Goal: Task Accomplishment & Management: Manage account settings

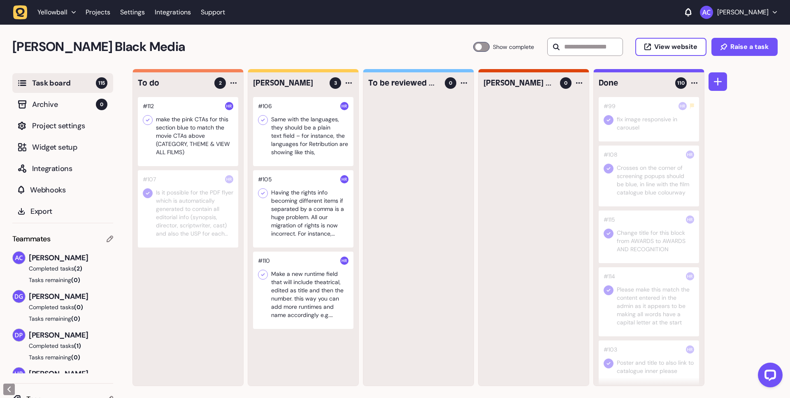
click at [304, 150] on div at bounding box center [303, 131] width 100 height 69
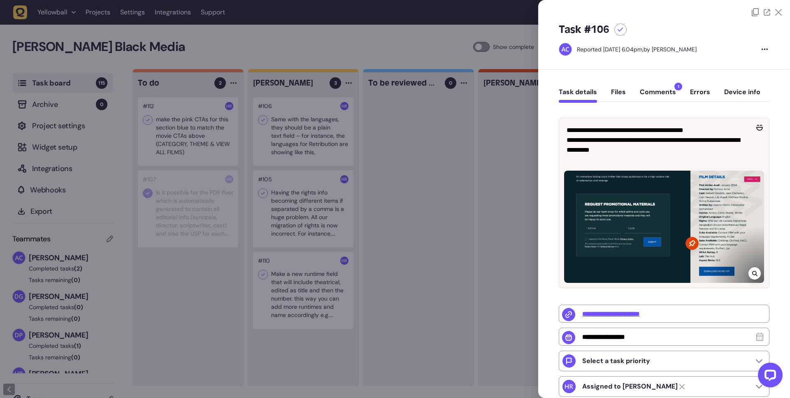
click at [660, 93] on button "Comments 1" at bounding box center [658, 95] width 36 height 15
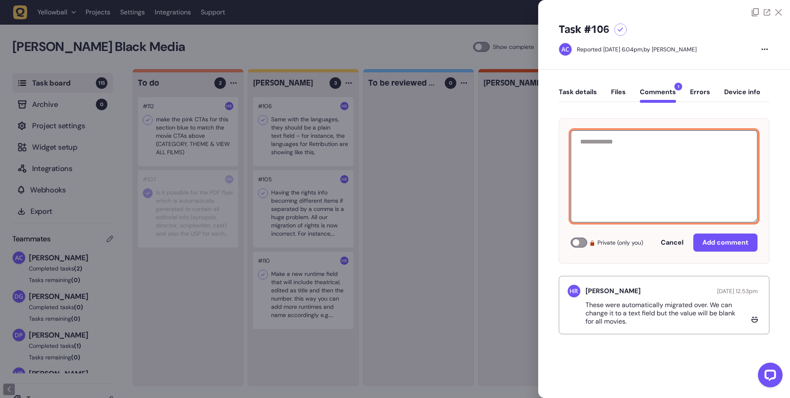
click at [657, 158] on textarea at bounding box center [664, 176] width 187 height 92
click at [729, 139] on textarea "**********" at bounding box center [664, 176] width 187 height 92
click at [684, 156] on textarea "**********" at bounding box center [664, 176] width 187 height 92
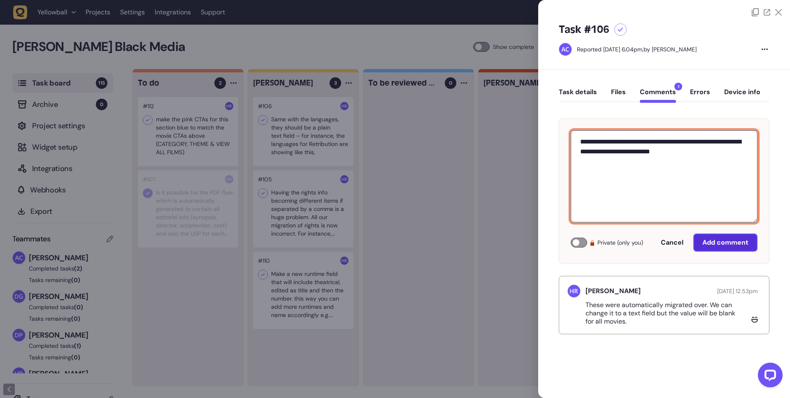
type textarea "**********"
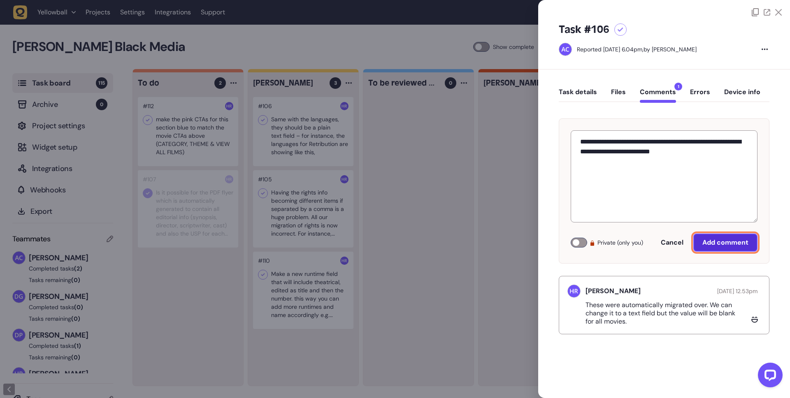
click at [721, 239] on span "Add comment" at bounding box center [725, 242] width 46 height 7
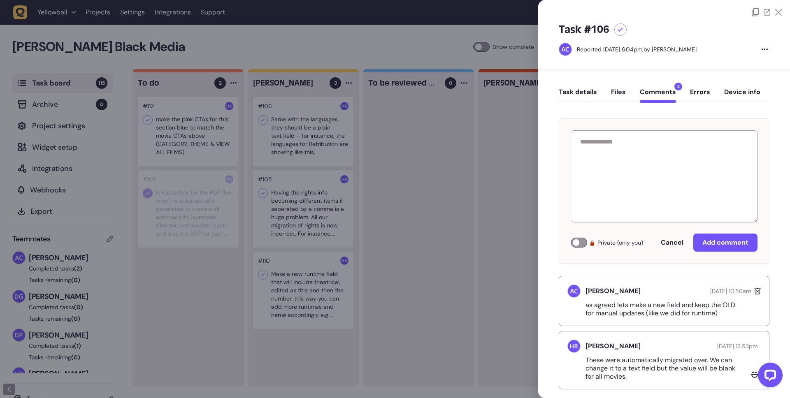
click at [343, 201] on div at bounding box center [395, 199] width 790 height 398
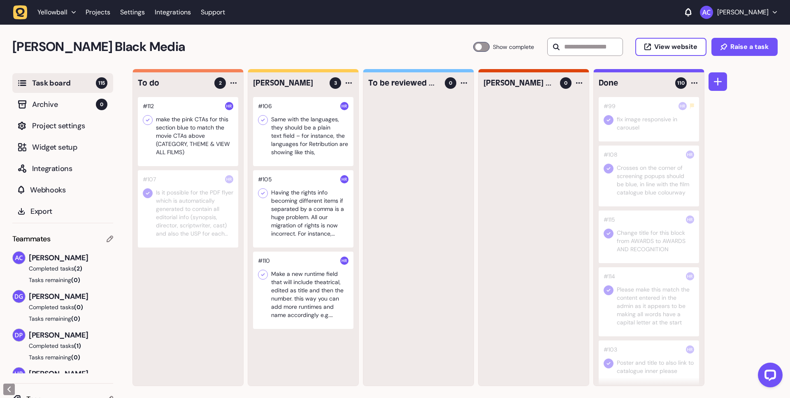
click at [318, 205] on div at bounding box center [303, 208] width 100 height 77
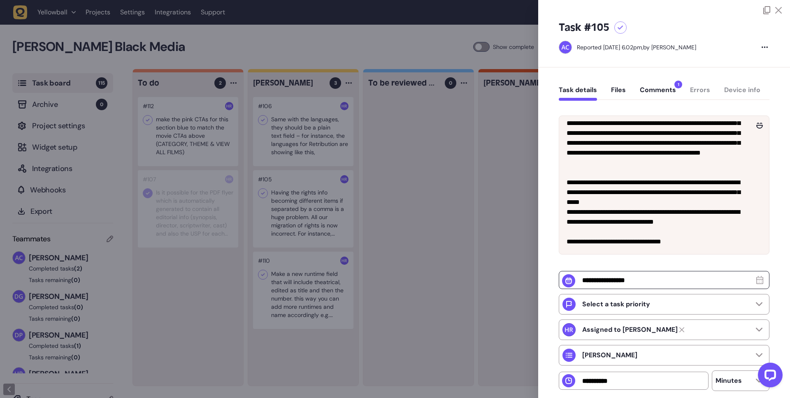
scroll to position [4, 0]
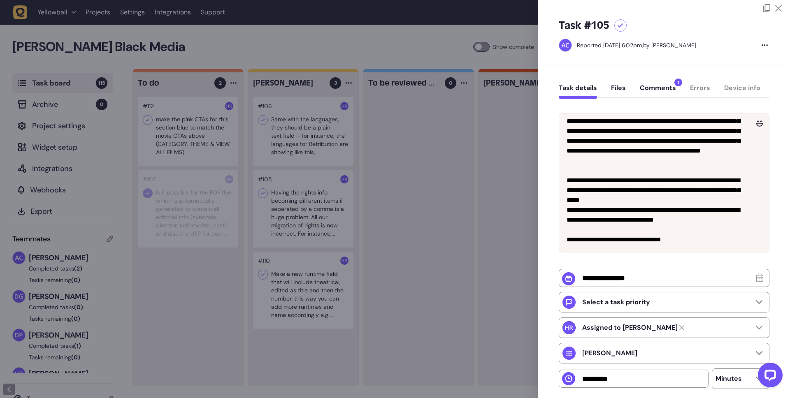
click at [664, 91] on button "Comments 1" at bounding box center [658, 91] width 36 height 15
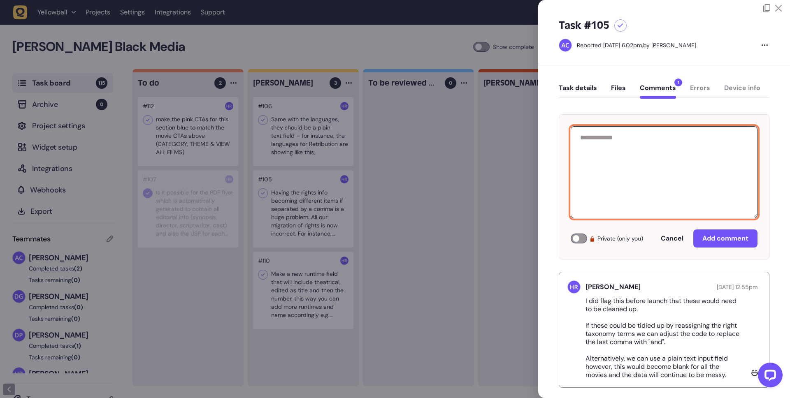
click at [658, 168] on textarea at bounding box center [664, 172] width 187 height 92
paste textarea "**********"
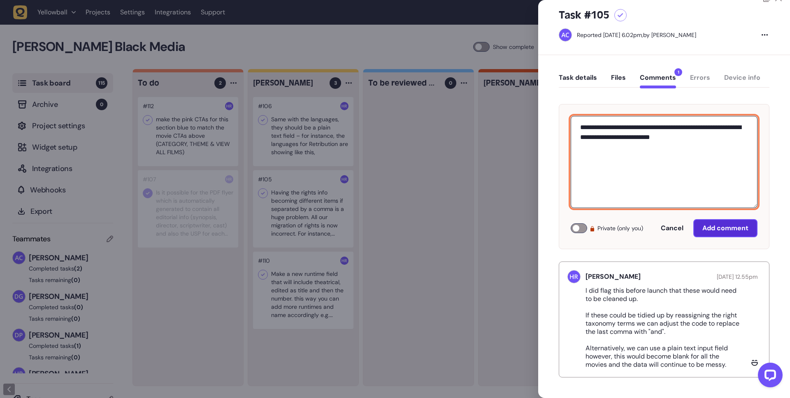
type textarea "**********"
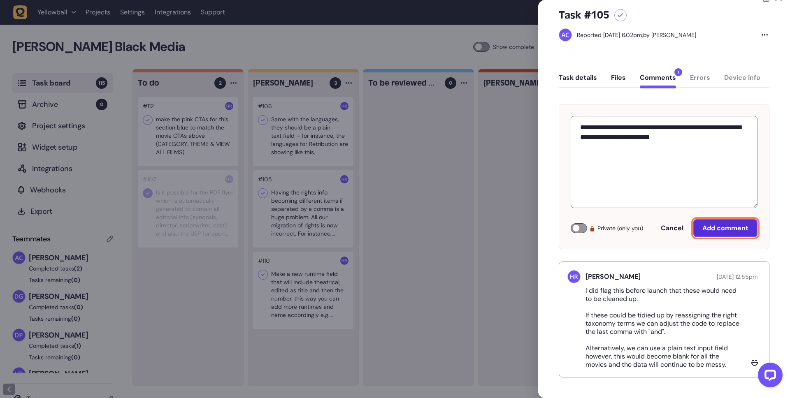
click at [733, 230] on span "Add comment" at bounding box center [725, 228] width 46 height 7
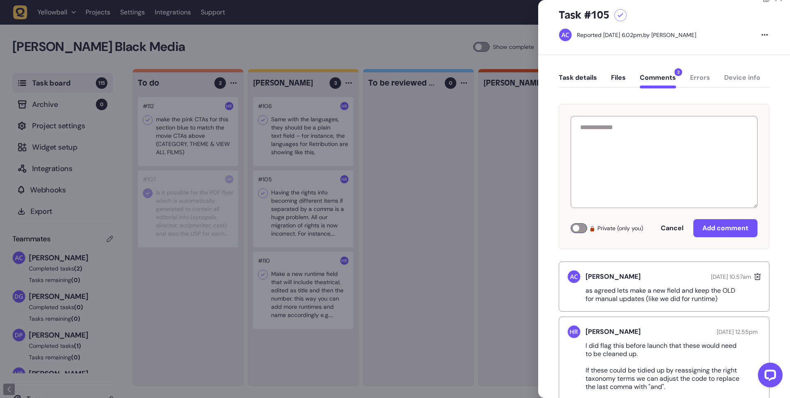
click at [295, 286] on div at bounding box center [395, 199] width 790 height 398
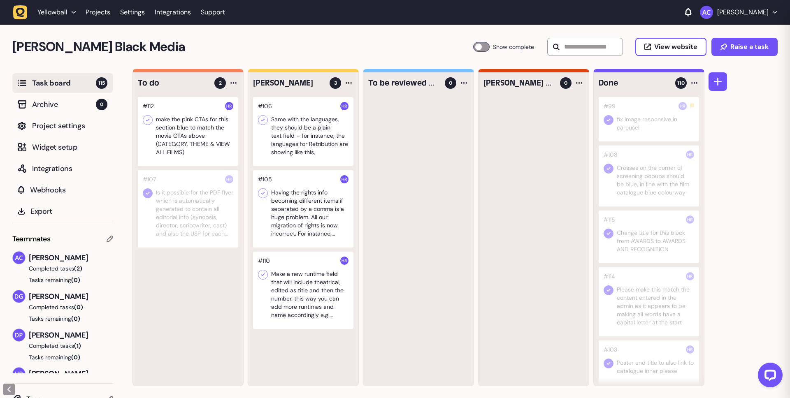
click at [312, 290] on div at bounding box center [303, 290] width 100 height 77
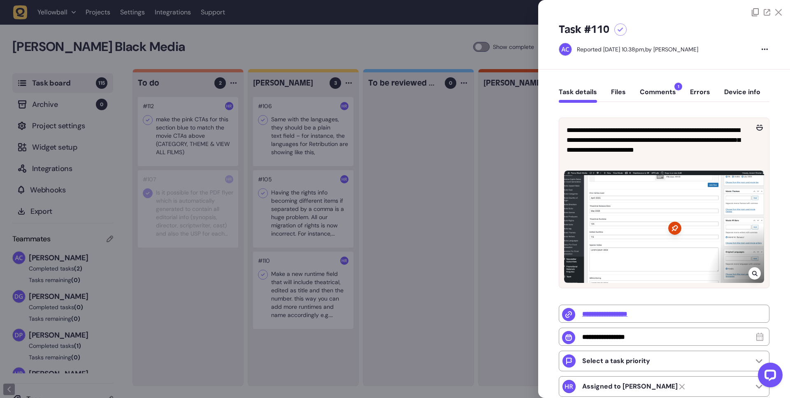
click at [671, 94] on button "Comments 1" at bounding box center [658, 95] width 36 height 15
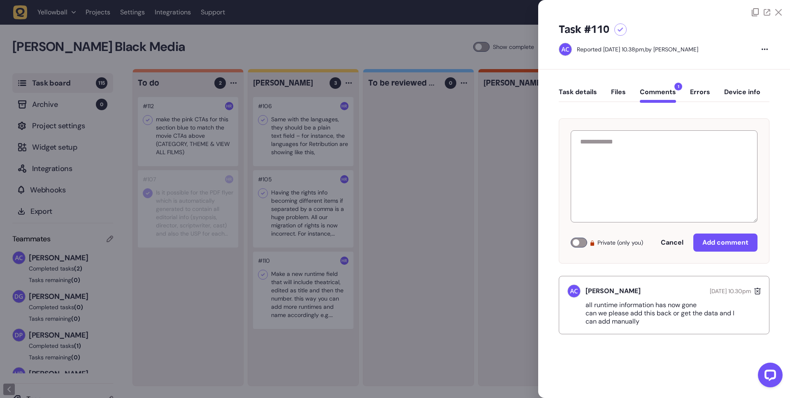
click at [781, 14] on icon at bounding box center [778, 12] width 7 height 7
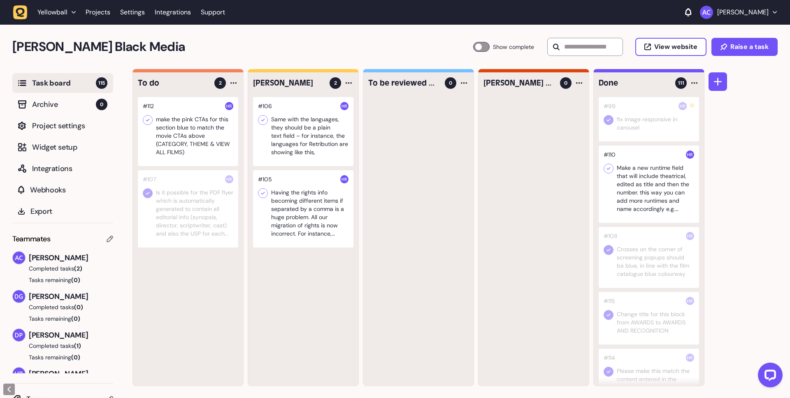
click at [630, 175] on div at bounding box center [649, 184] width 100 height 77
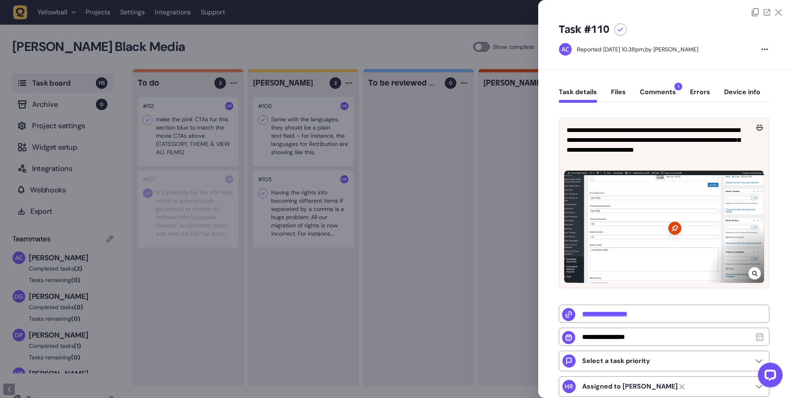
click at [623, 30] on icon at bounding box center [621, 30] width 6 height 5
click at [433, 149] on div at bounding box center [395, 199] width 790 height 398
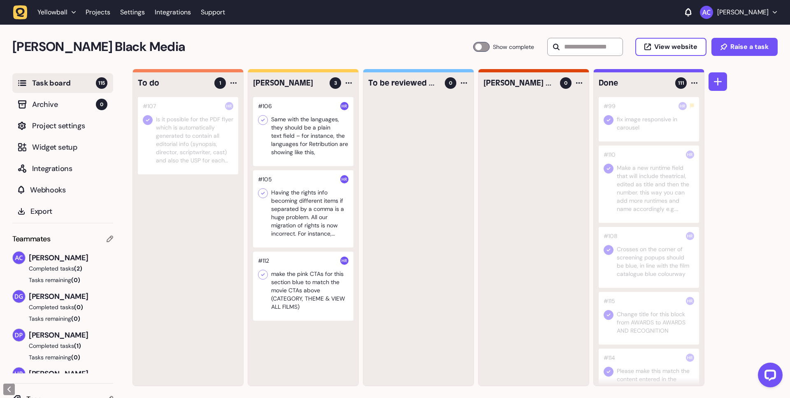
click at [289, 276] on div at bounding box center [303, 286] width 100 height 69
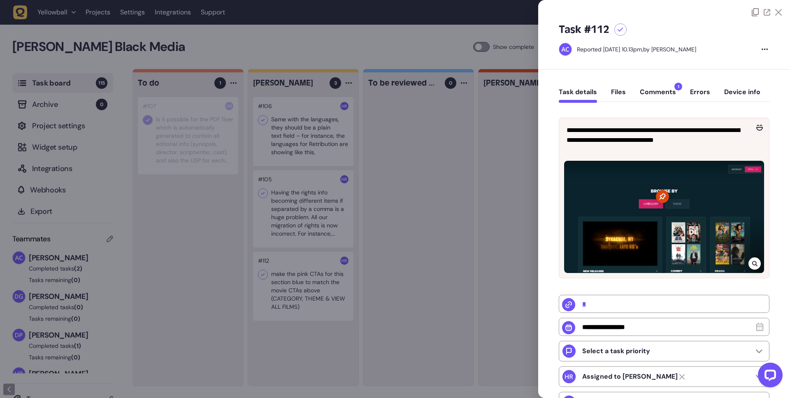
click at [660, 92] on button "Comments 1" at bounding box center [658, 95] width 36 height 15
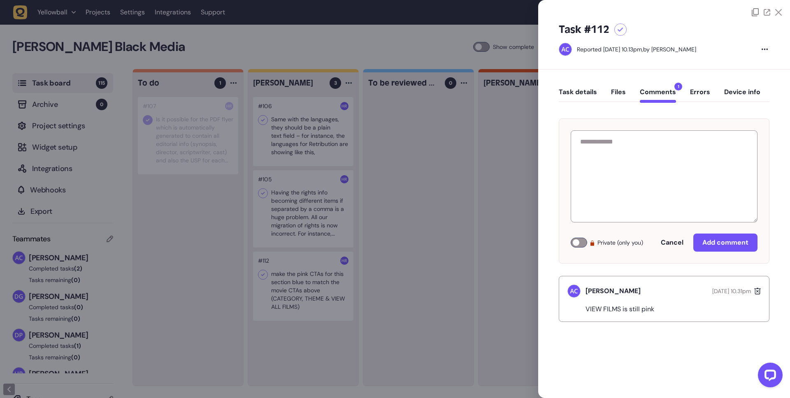
click at [778, 7] on div at bounding box center [664, 8] width 252 height 16
click at [784, 11] on div at bounding box center [664, 8] width 252 height 16
click at [778, 14] on icon at bounding box center [778, 12] width 7 height 7
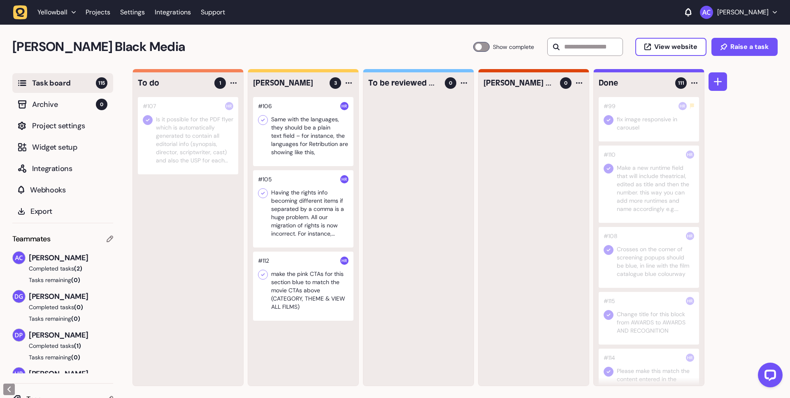
click at [237, 147] on div at bounding box center [188, 135] width 100 height 77
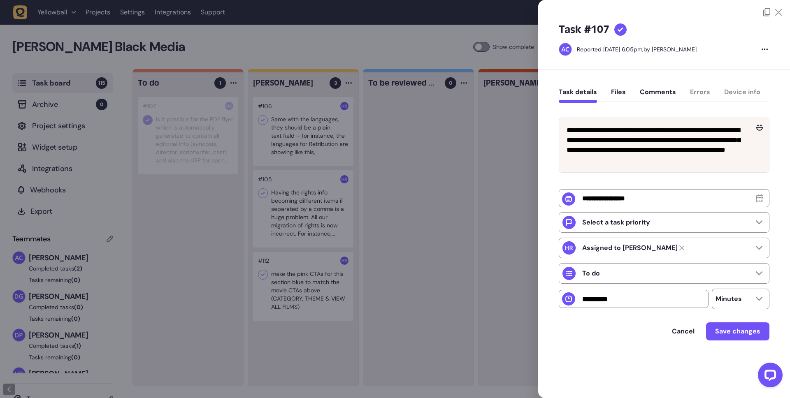
click at [660, 99] on button "Comments" at bounding box center [658, 95] width 36 height 15
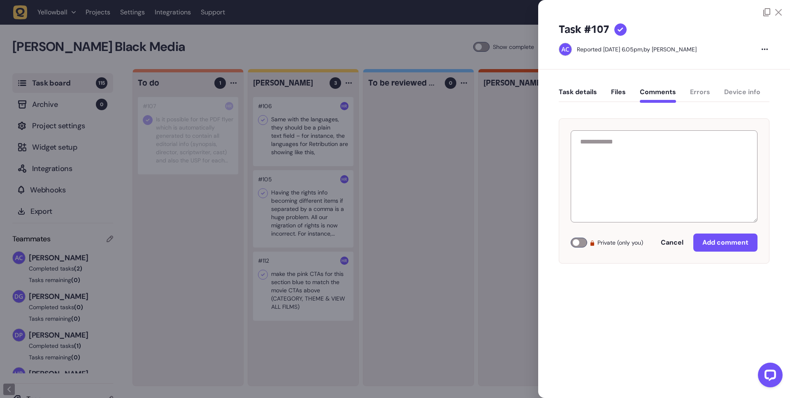
click at [778, 9] on icon at bounding box center [778, 12] width 7 height 7
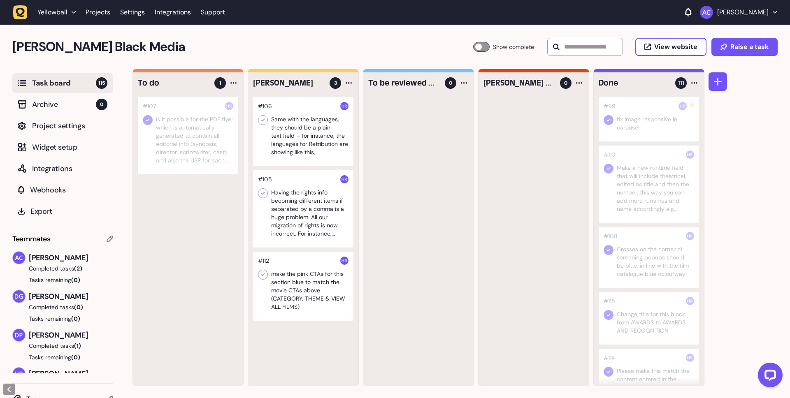
click at [191, 147] on div at bounding box center [188, 135] width 100 height 77
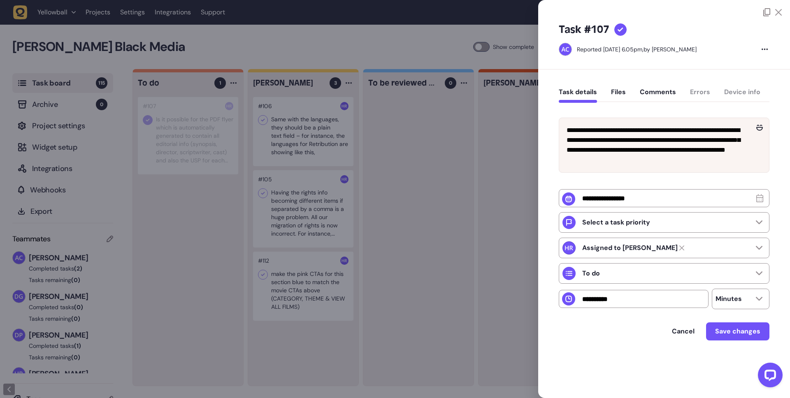
click at [781, 9] on icon at bounding box center [778, 12] width 7 height 7
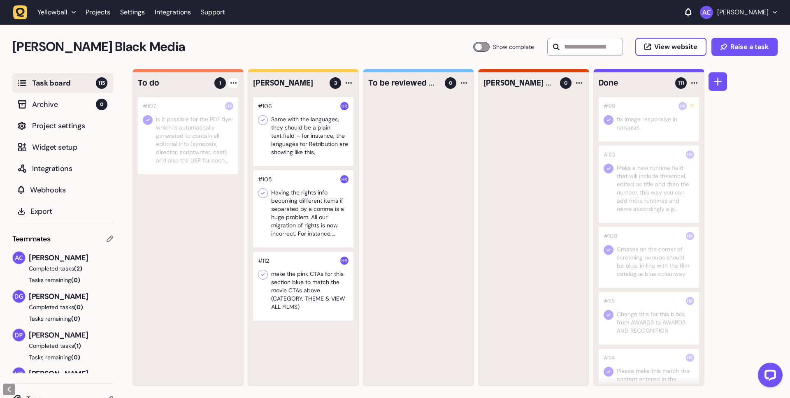
click at [234, 84] on div at bounding box center [233, 83] width 10 height 10
click at [222, 102] on div "Add Task" at bounding box center [202, 100] width 60 height 8
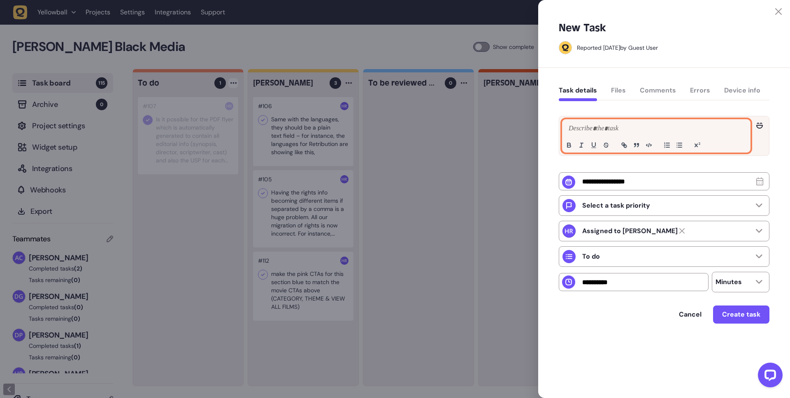
click at [597, 126] on p at bounding box center [656, 129] width 179 height 10
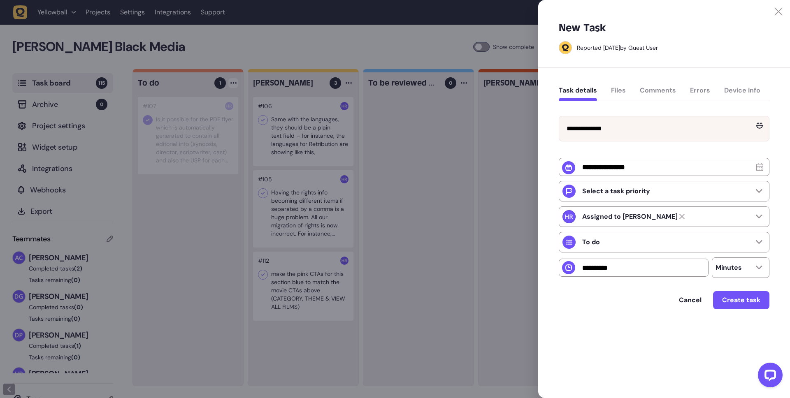
click at [754, 328] on div "Cancel Create task" at bounding box center [664, 310] width 211 height 39
click at [757, 300] on span "Create task" at bounding box center [741, 300] width 38 height 7
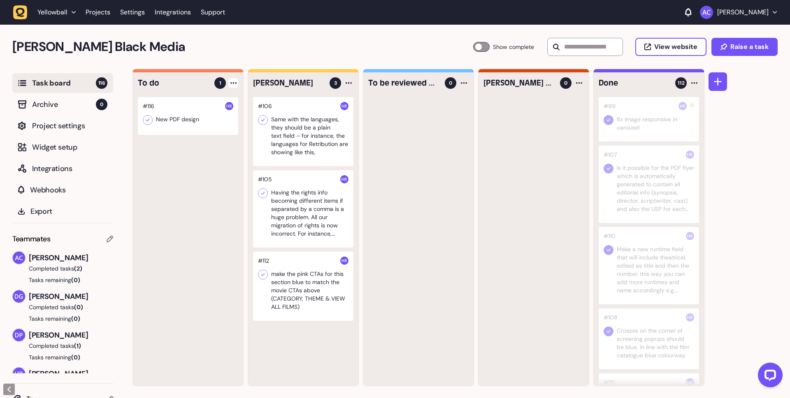
click at [643, 274] on div at bounding box center [649, 265] width 100 height 77
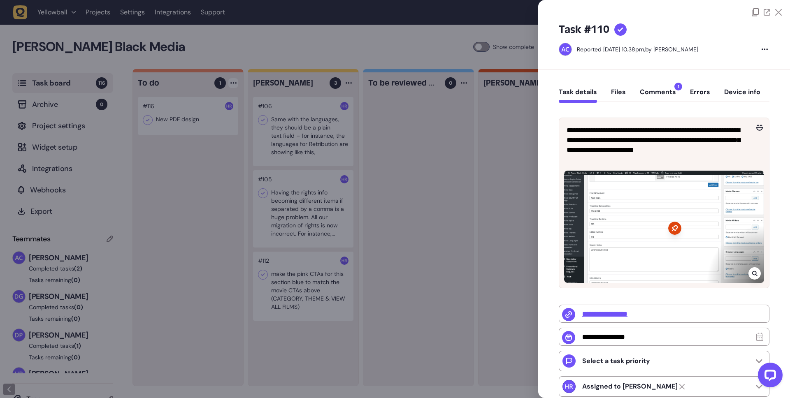
click at [491, 201] on div at bounding box center [395, 199] width 790 height 398
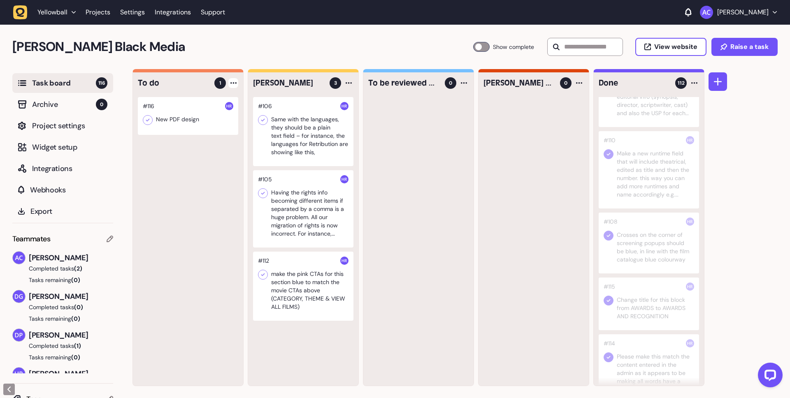
scroll to position [128, 0]
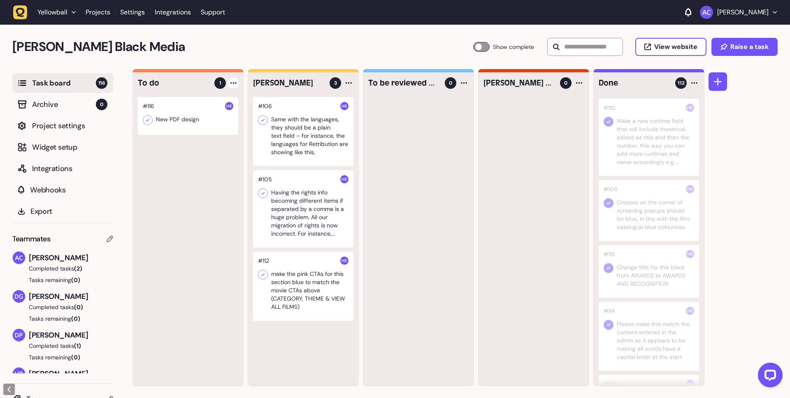
click at [658, 215] on div at bounding box center [649, 210] width 100 height 61
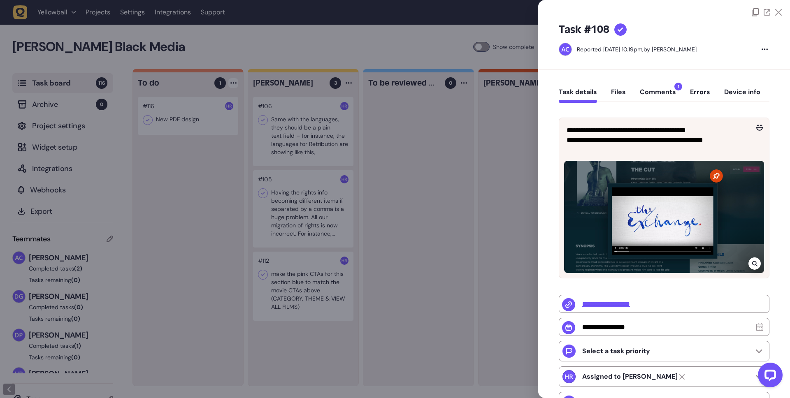
click at [481, 223] on div at bounding box center [395, 199] width 790 height 398
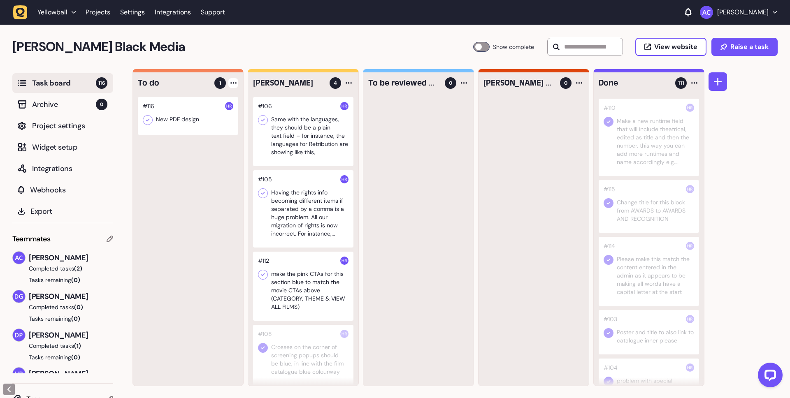
click at [311, 357] on div at bounding box center [303, 355] width 100 height 61
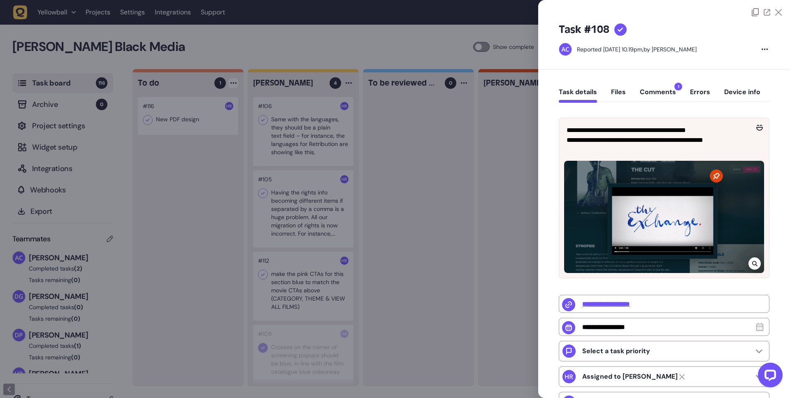
click at [622, 29] on icon at bounding box center [621, 30] width 6 height 5
click at [661, 86] on div "Task details Files Comments 1 Errors Device info" at bounding box center [664, 94] width 211 height 24
click at [664, 93] on button "Comments 1" at bounding box center [658, 95] width 36 height 15
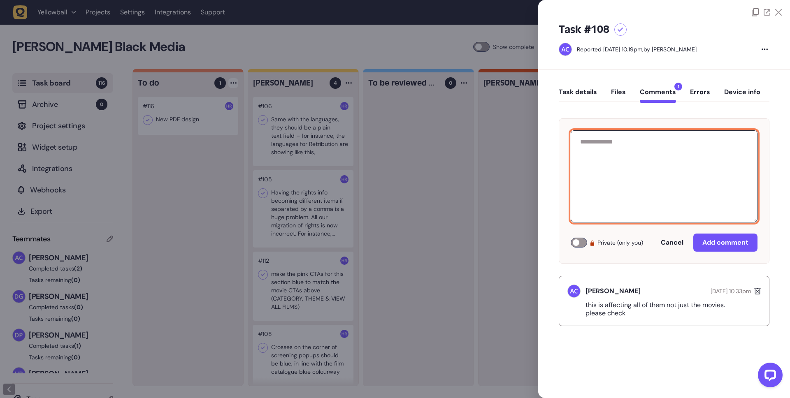
click at [652, 191] on textarea at bounding box center [664, 176] width 187 height 92
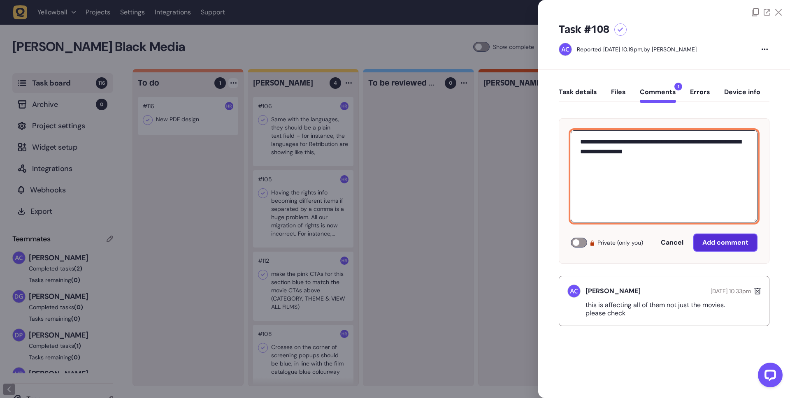
type textarea "**********"
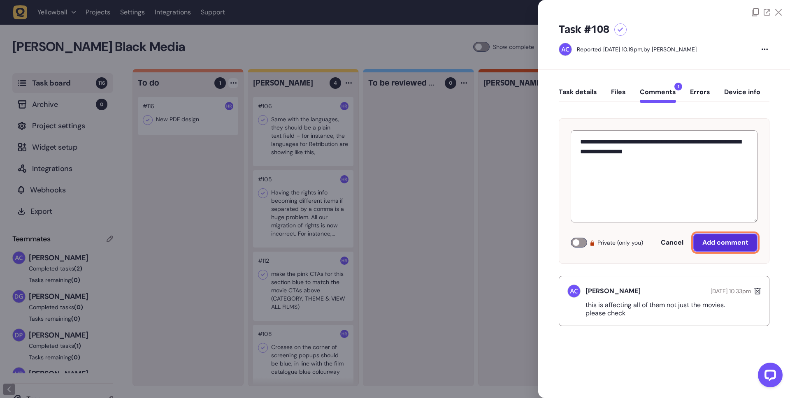
click at [736, 247] on button "Add comment" at bounding box center [725, 243] width 64 height 18
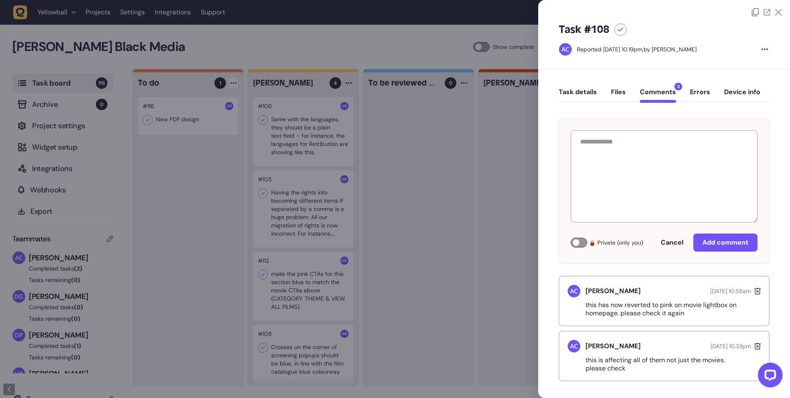
click at [778, 8] on div at bounding box center [767, 12] width 30 height 8
click at [500, 178] on div at bounding box center [395, 199] width 790 height 398
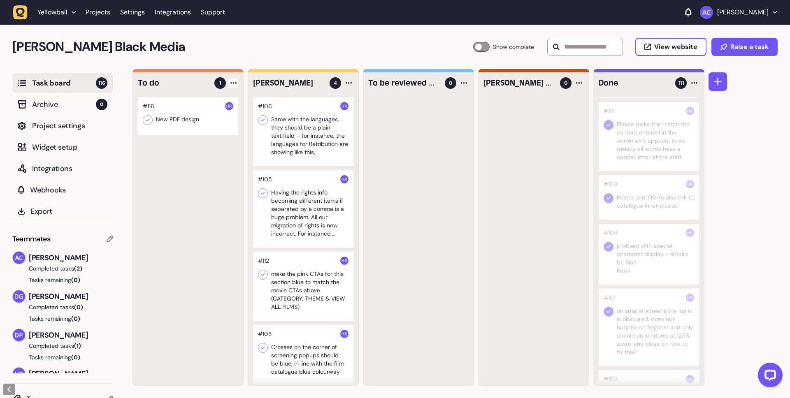
scroll to position [295, 0]
click at [640, 280] on div at bounding box center [649, 296] width 100 height 77
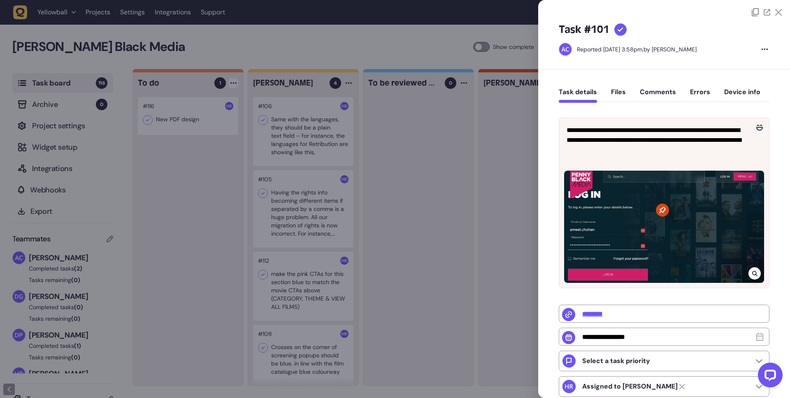
click at [643, 95] on button "Comments" at bounding box center [658, 95] width 36 height 15
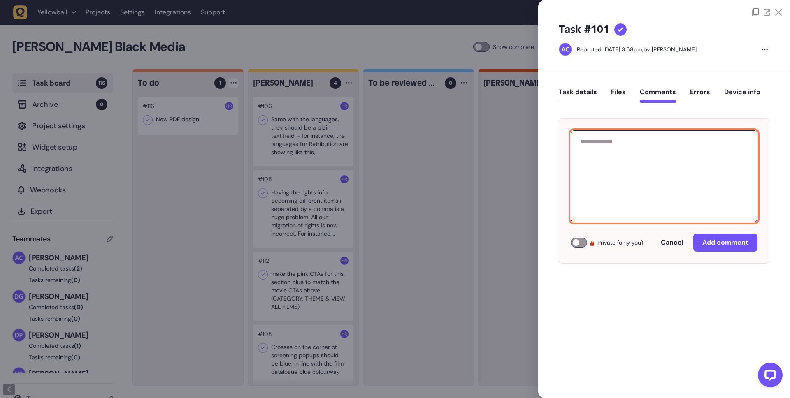
click at [638, 160] on textarea at bounding box center [664, 176] width 187 height 92
type textarea "**********"
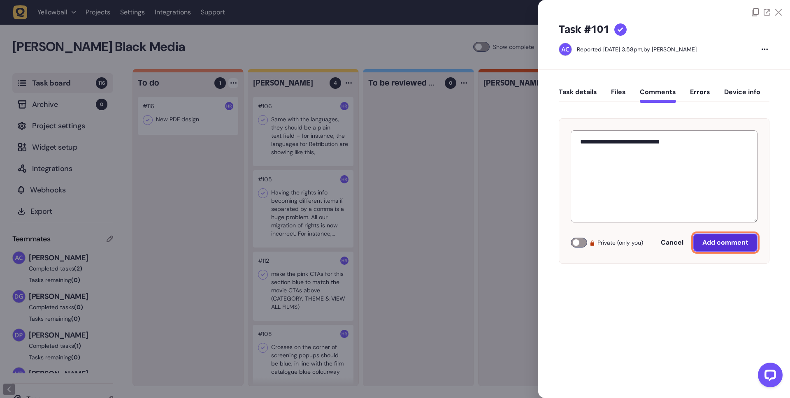
click at [714, 244] on span "Add comment" at bounding box center [725, 242] width 46 height 7
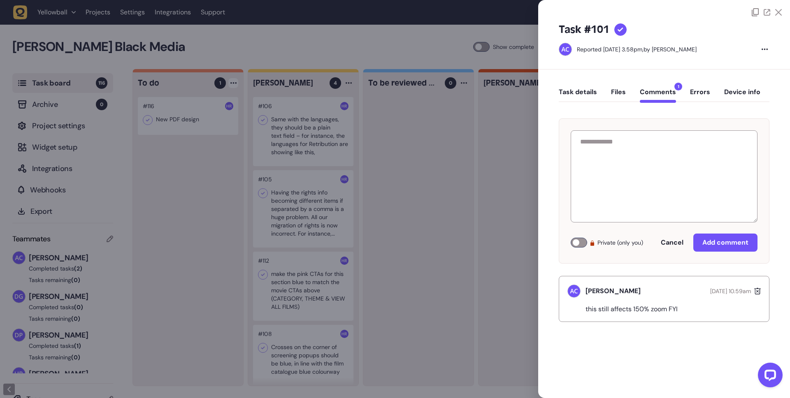
click at [779, 12] on icon at bounding box center [778, 12] width 7 height 7
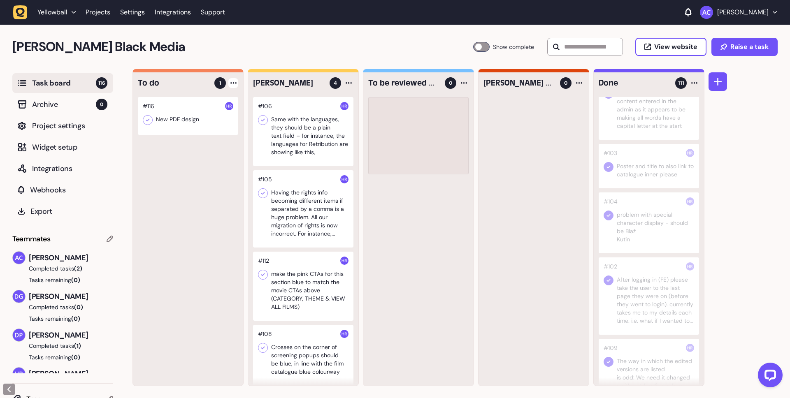
scroll to position [295, 0]
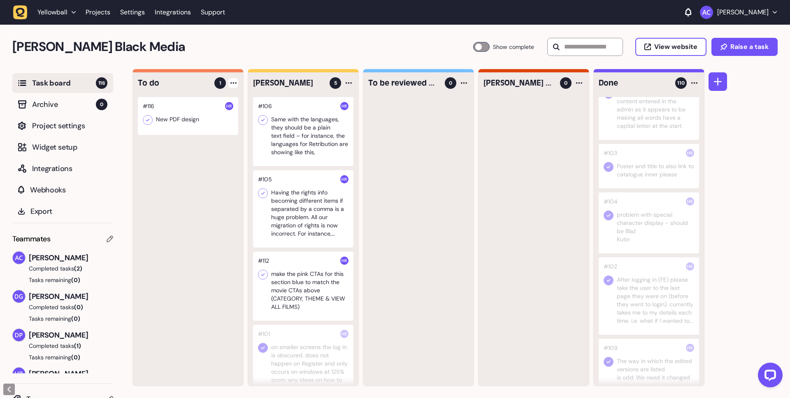
click at [307, 351] on div at bounding box center [303, 363] width 100 height 77
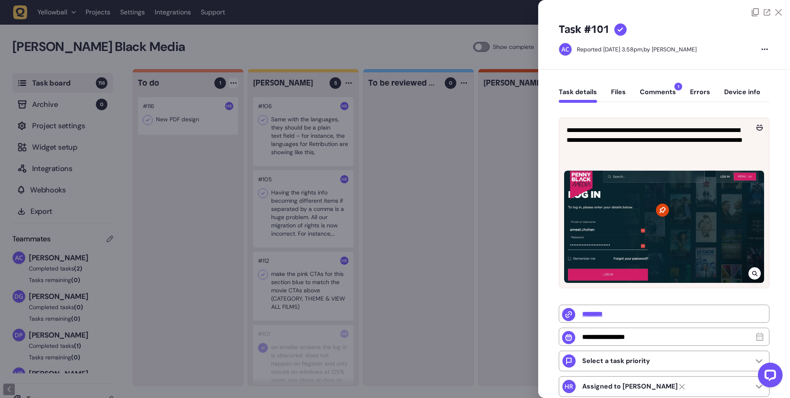
click at [621, 25] on div at bounding box center [620, 29] width 12 height 12
click at [778, 12] on icon at bounding box center [778, 12] width 7 height 7
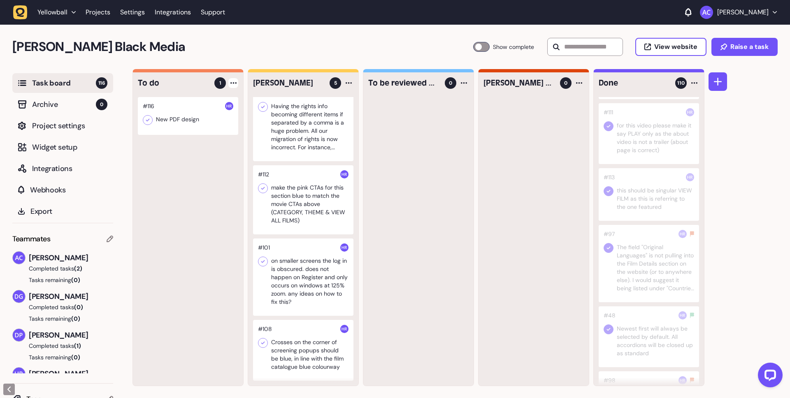
scroll to position [632, 0]
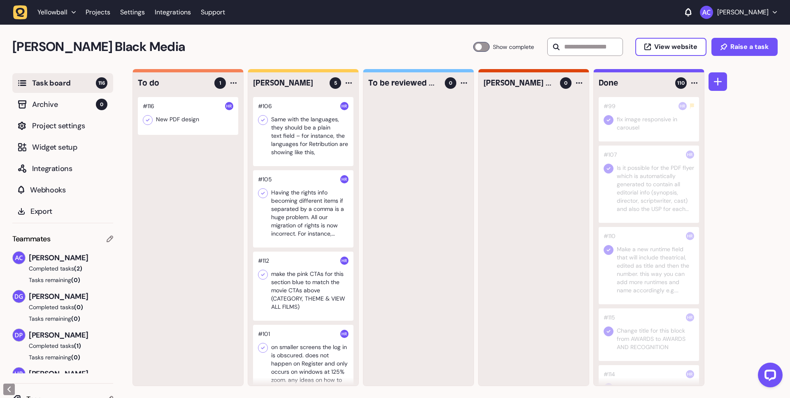
click at [235, 88] on div "1" at bounding box center [226, 83] width 24 height 12
click at [237, 84] on div at bounding box center [233, 83] width 10 height 10
click at [224, 98] on div "Add Task" at bounding box center [202, 100] width 60 height 8
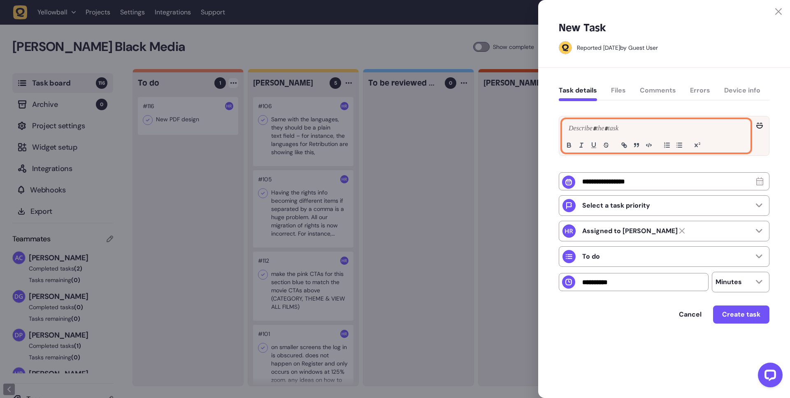
click at [613, 126] on p at bounding box center [656, 129] width 179 height 10
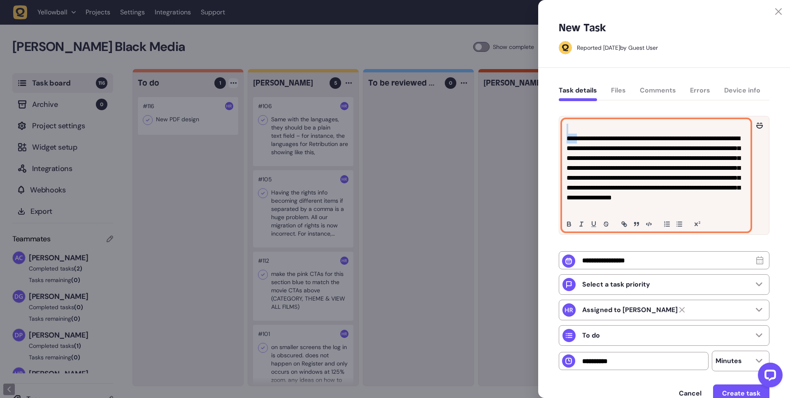
drag, startPoint x: 581, startPoint y: 137, endPoint x: 556, endPoint y: 133, distance: 25.4
click at [556, 133] on div "**********" at bounding box center [664, 256] width 252 height 376
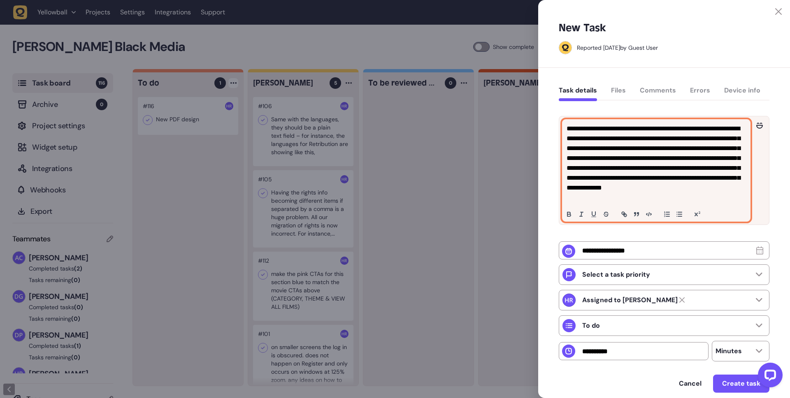
click at [740, 199] on p "**********" at bounding box center [655, 163] width 177 height 79
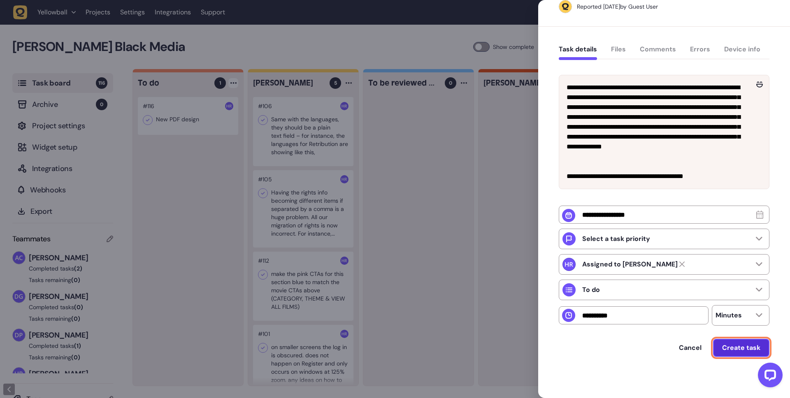
click at [745, 348] on span "Create task" at bounding box center [741, 348] width 38 height 7
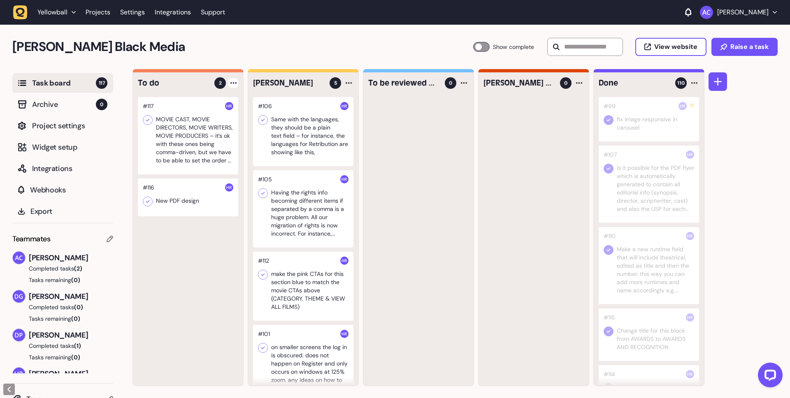
click at [231, 186] on img at bounding box center [229, 188] width 8 height 8
click at [212, 198] on div at bounding box center [188, 198] width 100 height 38
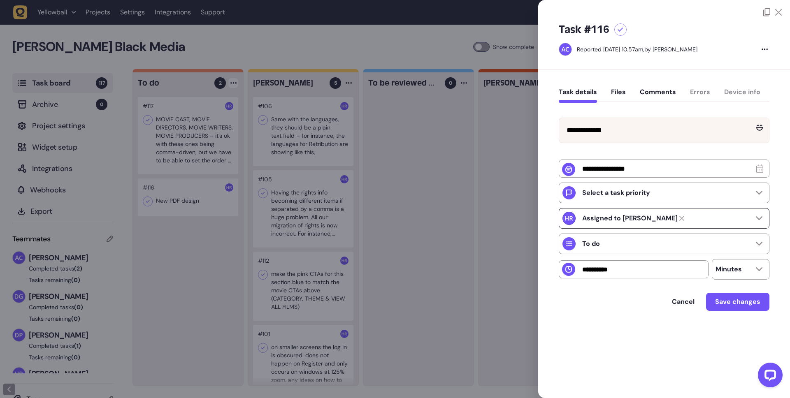
click at [644, 225] on div "Assigned to [PERSON_NAME]" at bounding box center [626, 218] width 127 height 13
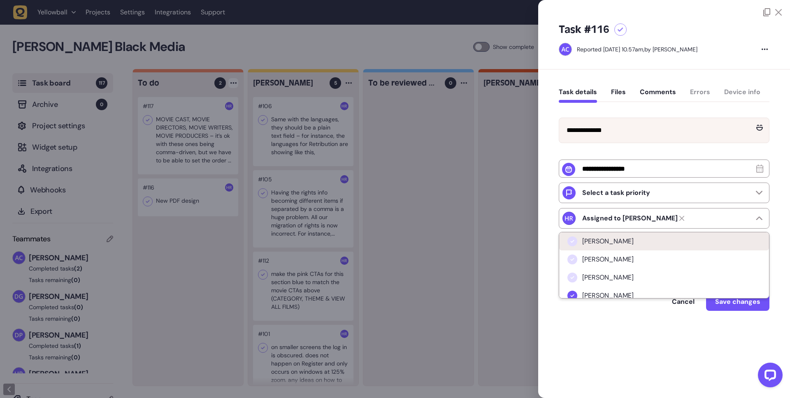
click at [640, 244] on li "[PERSON_NAME]" at bounding box center [664, 241] width 210 height 18
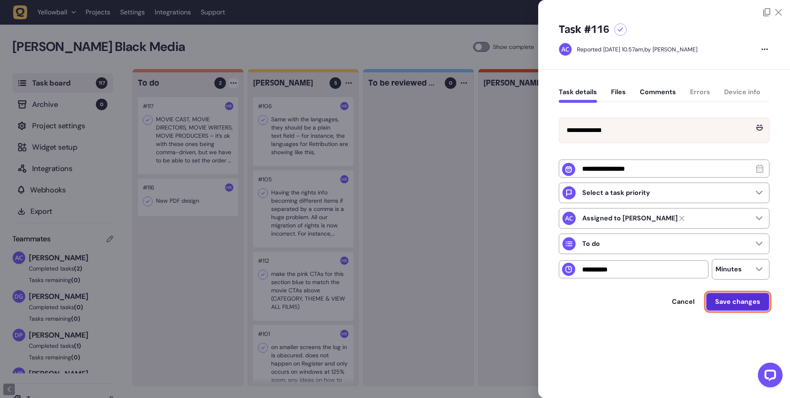
click at [742, 302] on span "Save changes" at bounding box center [737, 302] width 45 height 7
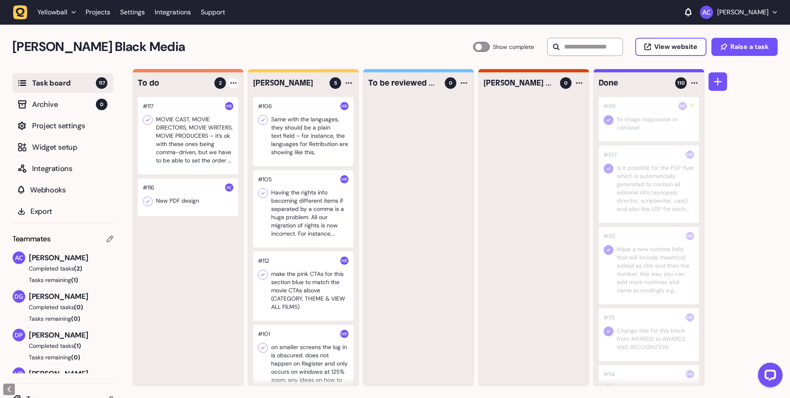
click at [223, 288] on div "#117 MOVIE CAST, MOVIE DIRECTORS, MOVIE WRITERS, MOVIE PRODUCERS – it’s ok with…" at bounding box center [188, 241] width 110 height 289
